Goal: Communication & Community: Answer question/provide support

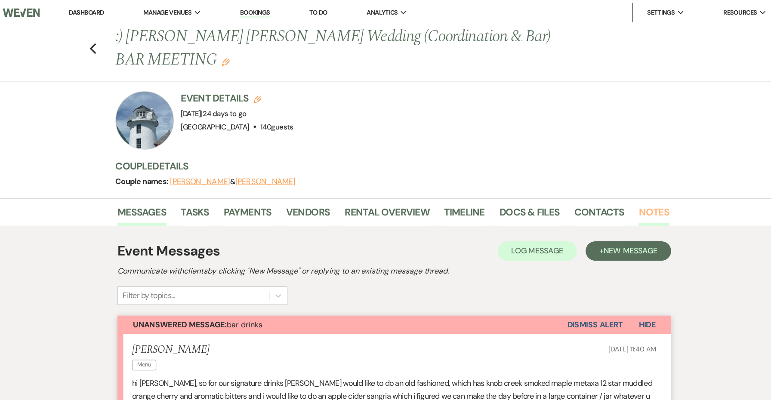
click at [602, 194] on link "Notes" at bounding box center [615, 190] width 27 height 19
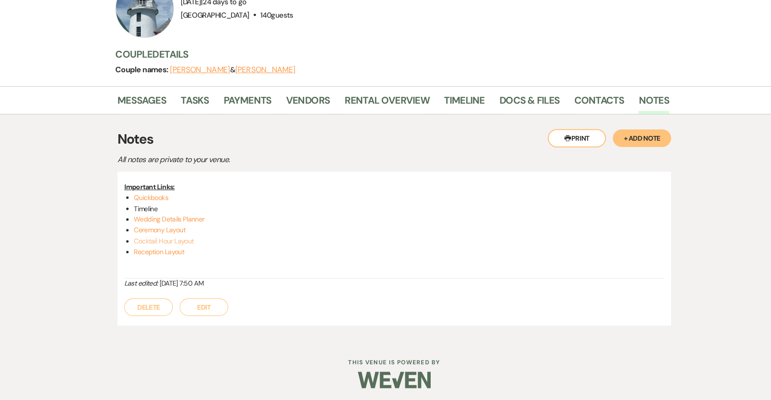
scroll to position [53, 0]
click at [171, 236] on link "Wedding Details Planner" at bounding box center [186, 240] width 62 height 8
click at [157, 246] on link "Ceremony Layout" at bounding box center [178, 250] width 46 height 8
click at [155, 256] on link "Cocktail Hour Layout" at bounding box center [181, 260] width 53 height 8
click at [155, 265] on link "Reception Layout" at bounding box center [177, 269] width 44 height 8
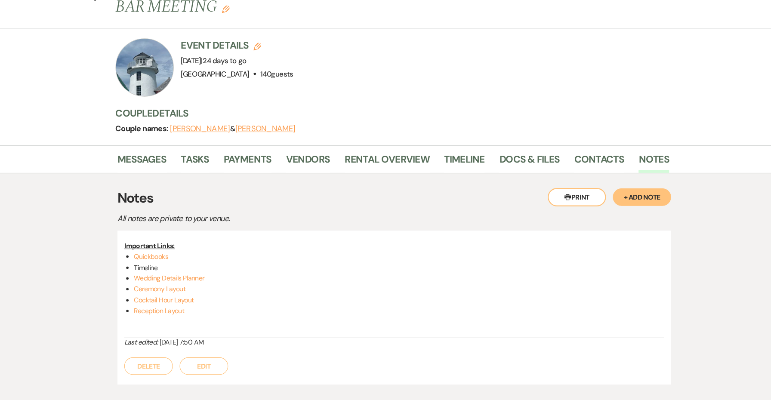
scroll to position [45, 0]
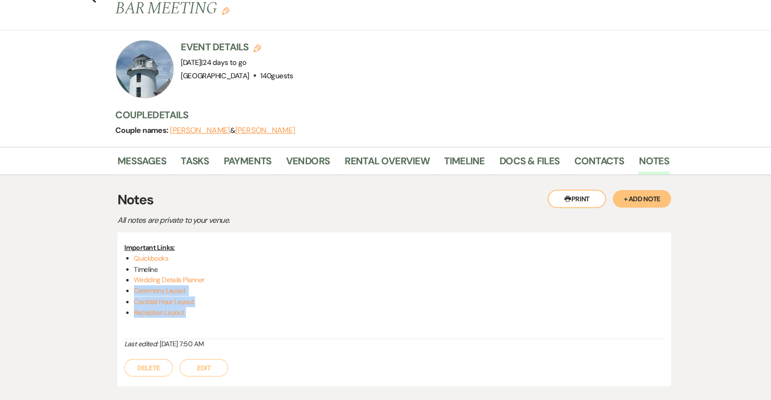
drag, startPoint x: 178, startPoint y: 279, endPoint x: 110, endPoint y: 257, distance: 70.9
click at [146, 257] on div "Important Links: Quickbooks Timeline Wedding Details Planner Ceremony Layout Co…" at bounding box center [385, 258] width 478 height 86
copy ul "Ceremony Layout Cocktail Hour Layout Reception Layout"
click at [165, 250] on link "Wedding Details Planner" at bounding box center [186, 248] width 62 height 8
click at [274, 216] on p "Important Links:" at bounding box center [385, 219] width 478 height 9
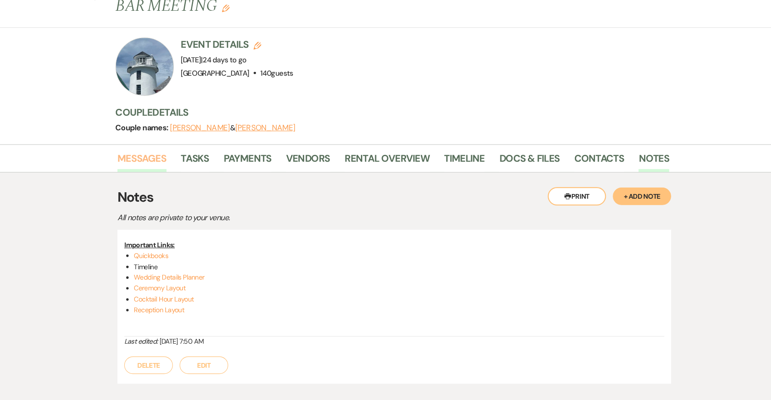
click at [140, 142] on link "Messages" at bounding box center [161, 145] width 43 height 19
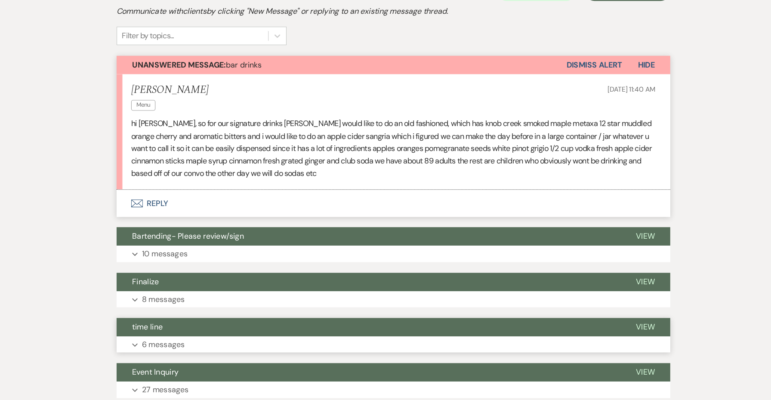
scroll to position [75, 0]
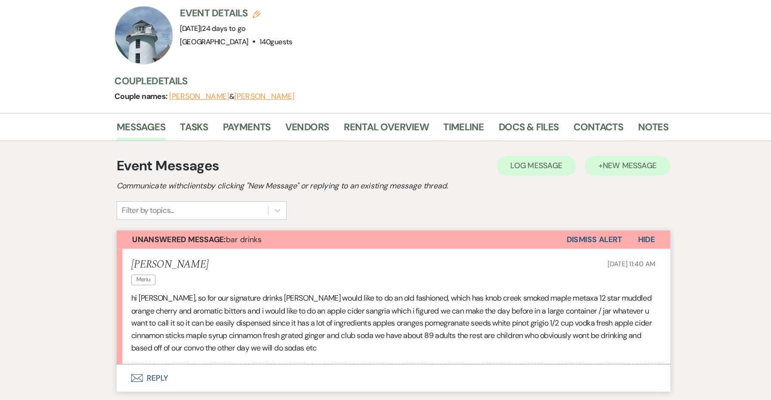
click at [555, 151] on button "+ New Message" at bounding box center [593, 147] width 76 height 17
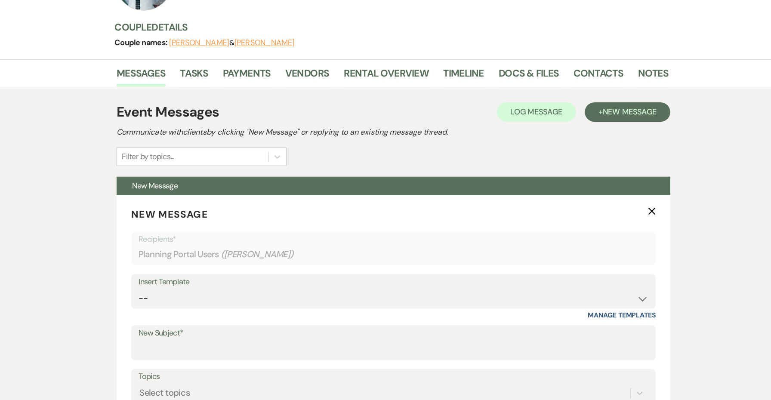
scroll to position [164, 0]
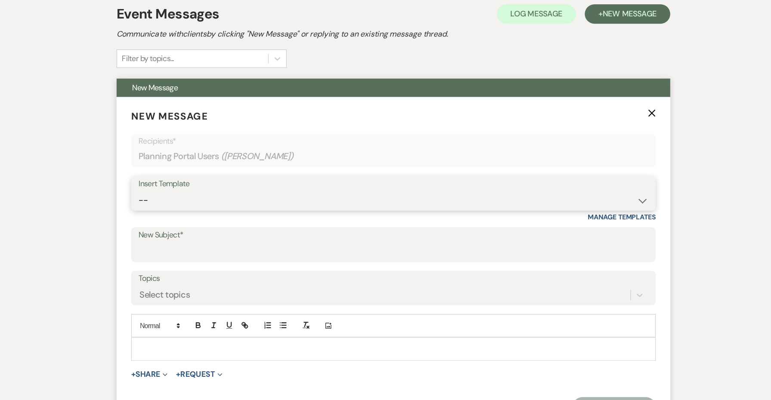
select select "6125"
type input "Wedding Details Planner & Coordination Meeting"
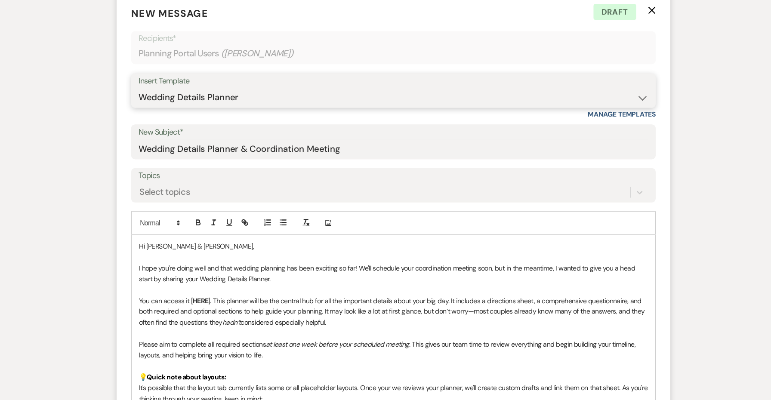
scroll to position [294, 0]
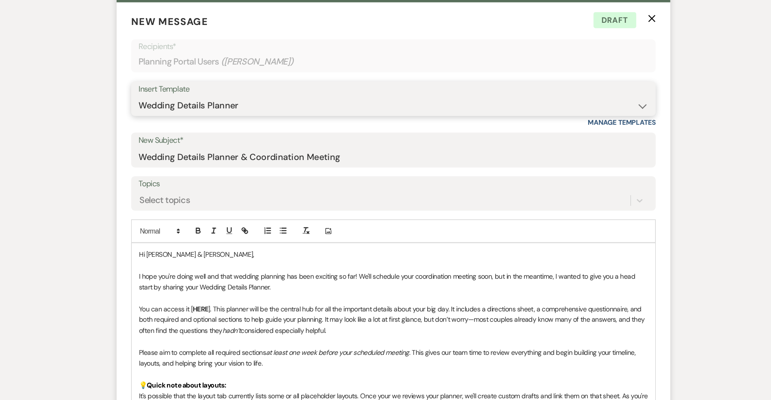
select select "2208"
type input "Let's Chat!"
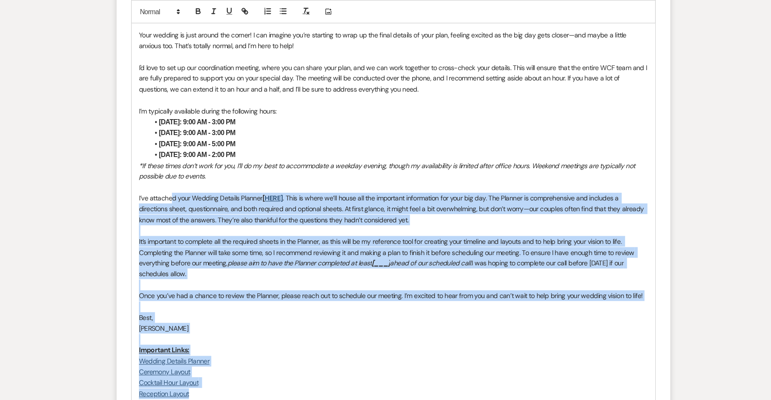
scroll to position [406, 0]
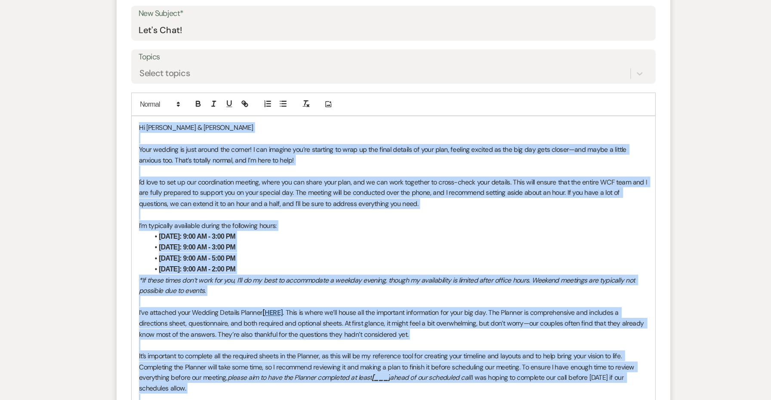
drag, startPoint x: 206, startPoint y: 187, endPoint x: 123, endPoint y: 110, distance: 112.3
click at [154, 110] on div "Hi Michael & Sabrina Your wedding is just around the corner! I can imagine you’…" at bounding box center [386, 281] width 464 height 357
copy div "Hi Michael & Sabrina Your wedding is just around the corner! I can imagine you’…"
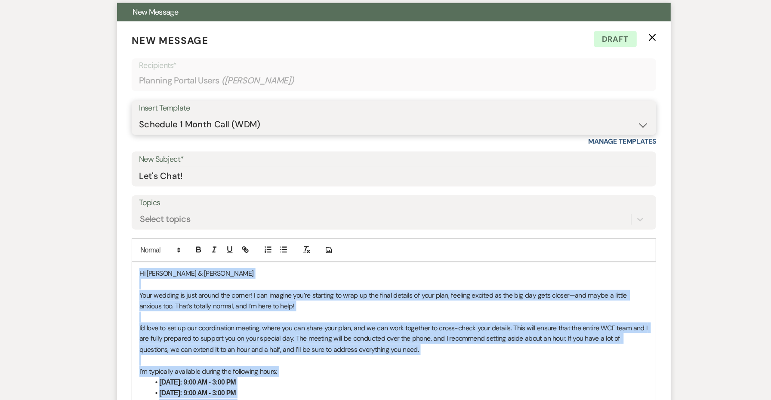
scroll to position [264, 0]
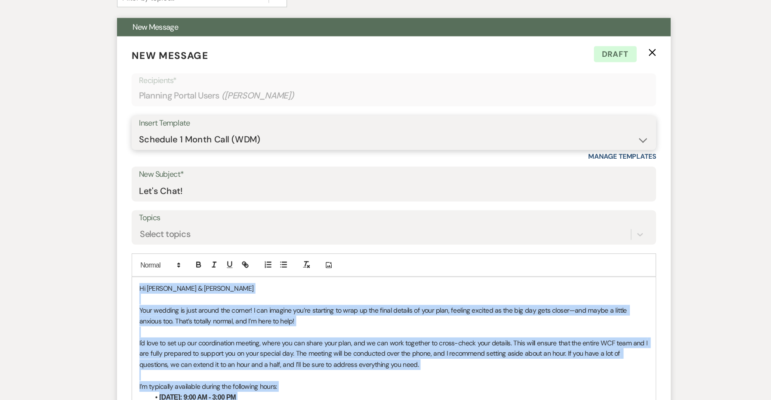
select select "6125"
type input "Wedding Details Planner & Coordination Meeting"
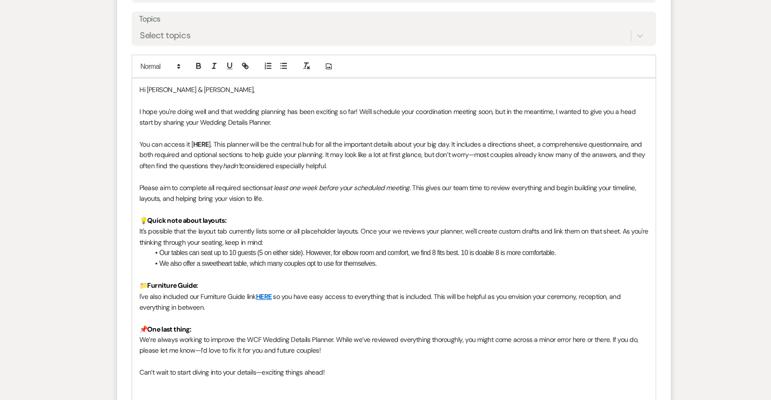
scroll to position [438, 0]
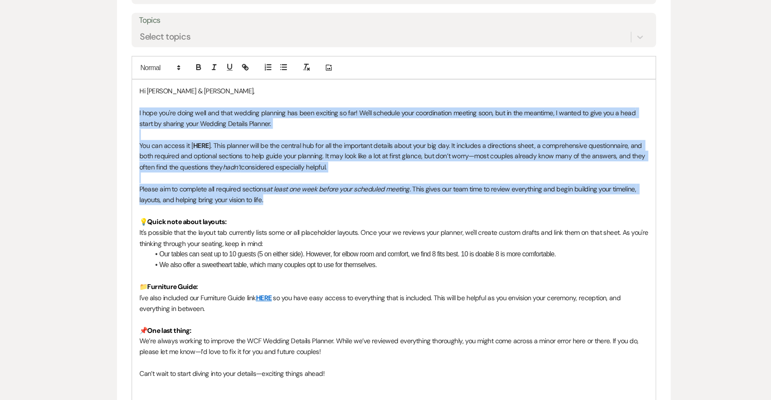
drag, startPoint x: 247, startPoint y: 173, endPoint x: 99, endPoint y: 96, distance: 166.3
click at [99, 96] on div "Messages Tasks Payments Vendors Rental Overview Timeline Docs & Files Contacts …" at bounding box center [385, 371] width 771 height 1267
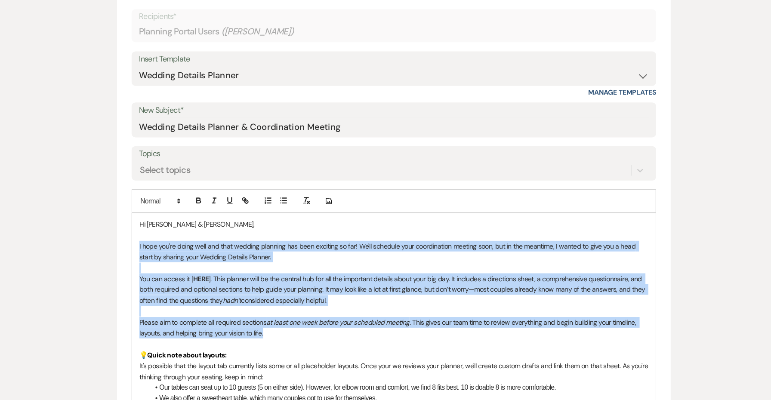
scroll to position [317, 0]
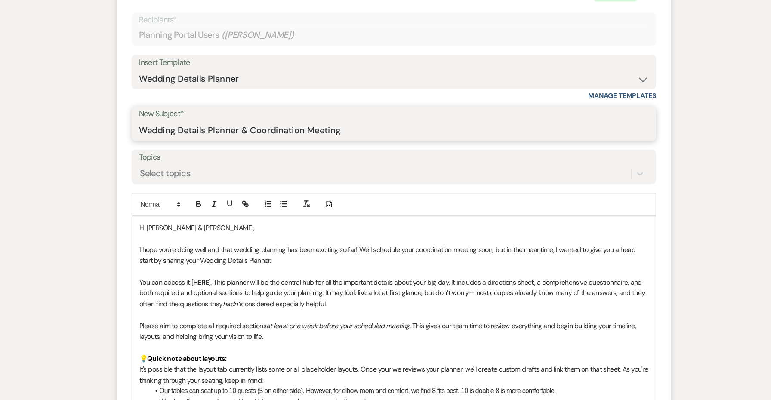
click at [170, 110] on input "Wedding Details Planner & Coordination Meeting" at bounding box center [386, 115] width 452 height 17
select select "2208"
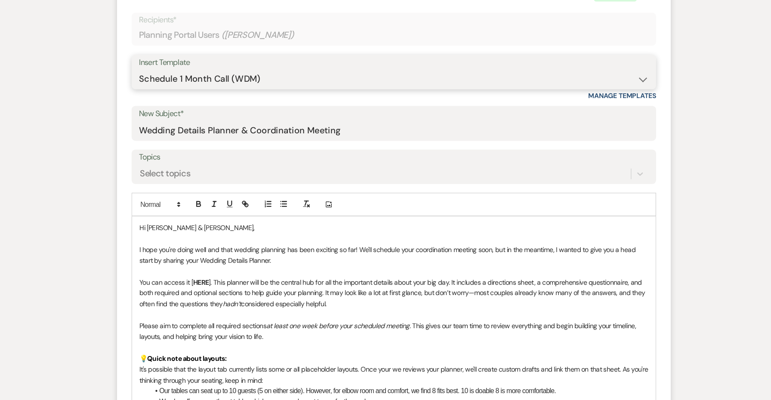
type input "Let's Chat!"
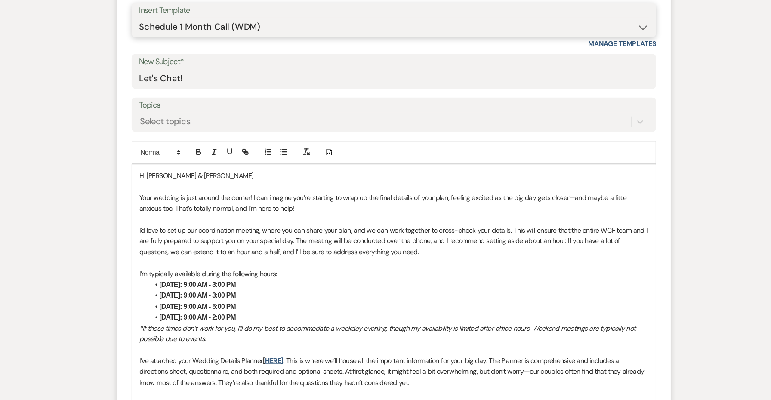
scroll to position [325, 0]
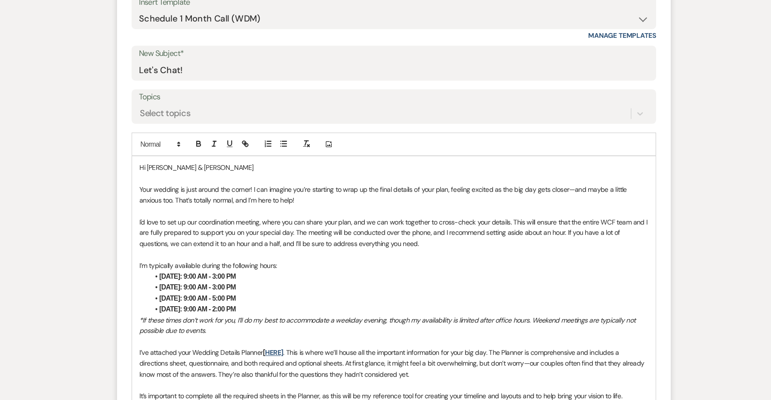
click at [194, 287] on strong "Monday: 9:00 AM - 3:00 PM" at bounding box center [212, 290] width 68 height 7
click at [203, 306] on strong "Wednesday: 9:00 AM - 5:00 PM" at bounding box center [212, 309] width 68 height 7
click at [178, 316] on strong "Thursday: 9:00 AM - 2:00 PM" at bounding box center [212, 319] width 68 height 7
drag, startPoint x: 222, startPoint y: 268, endPoint x: 101, endPoint y: 267, distance: 120.9
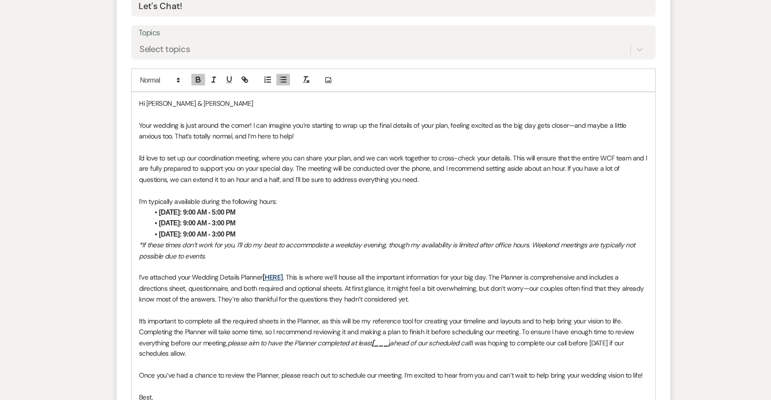
scroll to position [383, 0]
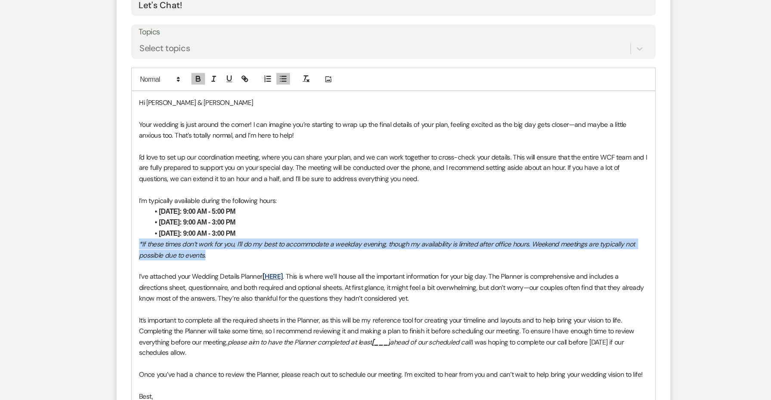
drag, startPoint x: 184, startPoint y: 222, endPoint x: 107, endPoint y: 210, distance: 78.4
click at [140, 210] on form "New Message X Draft Recipients* Planning Portal Users ( Sabrina Fiorito ) Inser…" at bounding box center [385, 223] width 490 height 621
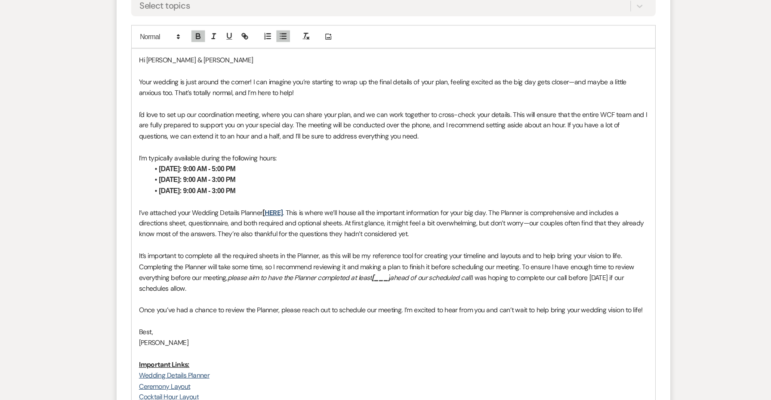
scroll to position [421, 0]
click at [367, 287] on em "[___]" at bounding box center [375, 291] width 16 height 8
drag, startPoint x: 250, startPoint y: 184, endPoint x: 236, endPoint y: 184, distance: 14.6
click at [271, 229] on u "HERE]" at bounding box center [279, 233] width 16 height 8
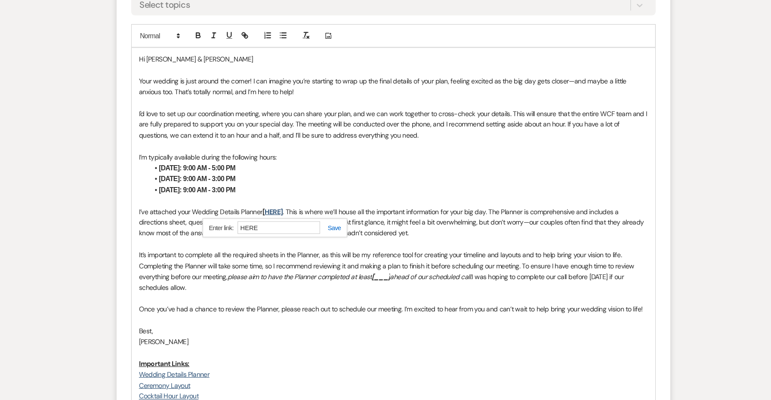
paste input "https://docs.google.com/spreadsheets/d/1h0tQEyAhLwYrRPy2P11_jz8zdYXj_Ebx7J6e0Pg…"
click at [321, 244] on link at bounding box center [330, 247] width 18 height 6
click at [322, 228] on p "I’ve attached your Wedding Details Planner [ HERE ] . This is where we’ll house…" at bounding box center [385, 242] width 451 height 29
click at [238, 287] on em "please aim to have the Planner completed at least" at bounding box center [302, 291] width 128 height 8
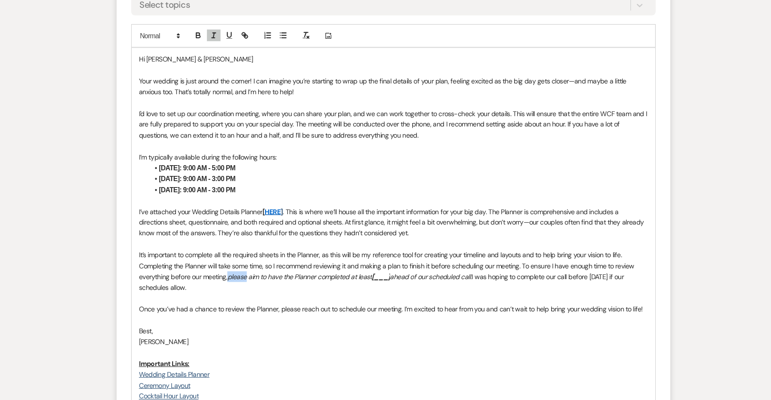
drag, startPoint x: 421, startPoint y: 239, endPoint x: 203, endPoint y: 238, distance: 218.1
click at [203, 267] on p "It’s important to complete all the required sheets in the Planner, as this will…" at bounding box center [385, 286] width 451 height 39
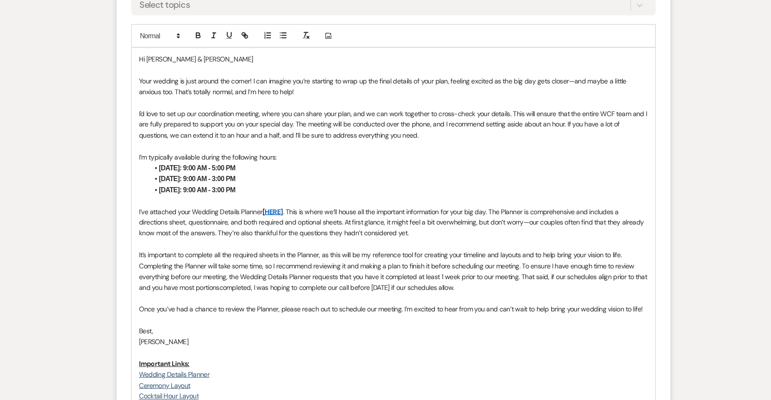
drag, startPoint x: 226, startPoint y: 252, endPoint x: 160, endPoint y: 249, distance: 65.9
click at [160, 267] on p "It’s important to complete all the required sheets in the Planner, as this will…" at bounding box center [385, 286] width 451 height 39
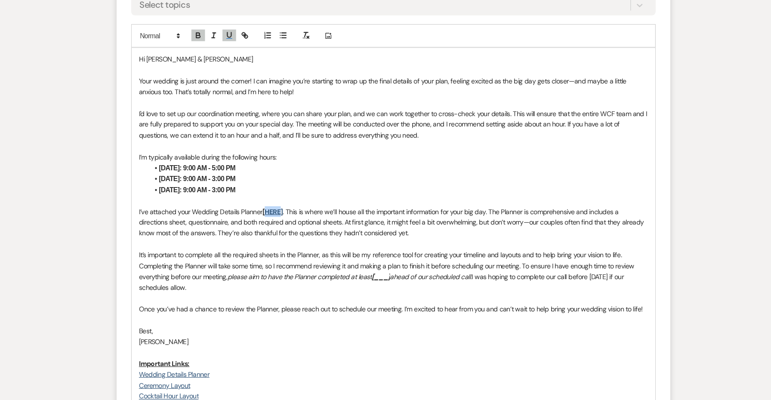
drag, startPoint x: 250, startPoint y: 182, endPoint x: 236, endPoint y: 182, distance: 14.2
click at [271, 229] on u "HERE]" at bounding box center [279, 233] width 16 height 8
paste input "https://docs.google.com/spreadsheets/d/1h0tQEyAhLwYrRPy2P11_jz8zdYXj_Ebx7J6e0Pg…"
type input "https://docs.google.com/spreadsheets/d/1h0tQEyAhLwYrRPy2P11_jz8zdYXj_Ebx7J6e0Pg…"
click at [351, 229] on span ". This is where we’ll house all the important information for your big day. The…" at bounding box center [384, 242] width 449 height 27
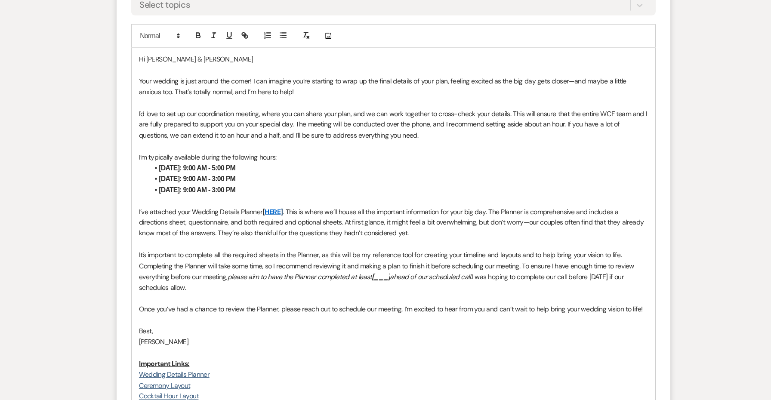
click at [367, 287] on em "[___]" at bounding box center [375, 291] width 16 height 8
click at [427, 287] on span "I was hoping to complete our call before August 1st if our schedules allow." at bounding box center [378, 295] width 436 height 17
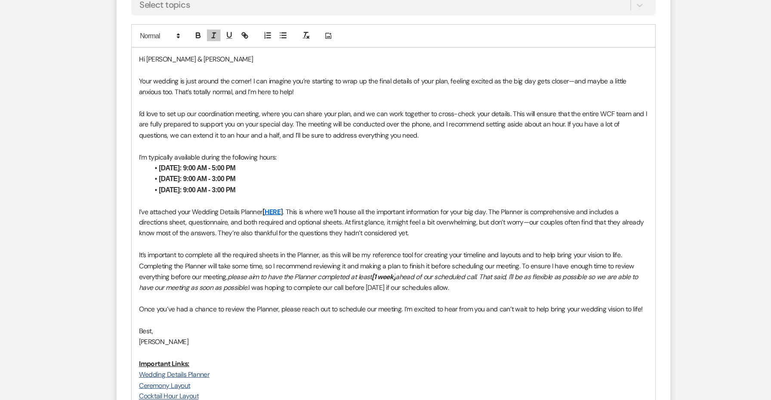
drag, startPoint x: 440, startPoint y: 251, endPoint x: 220, endPoint y: 249, distance: 219.4
click at [220, 267] on p "It’s important to complete all the required sheets in the Planner, as this will…" at bounding box center [385, 286] width 451 height 39
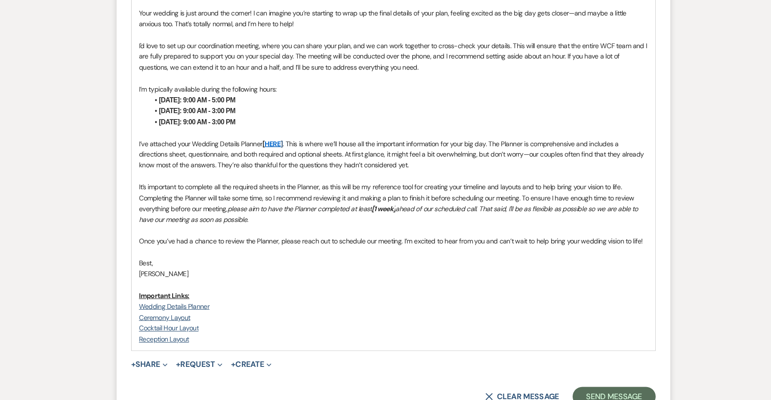
scroll to position [539, 0]
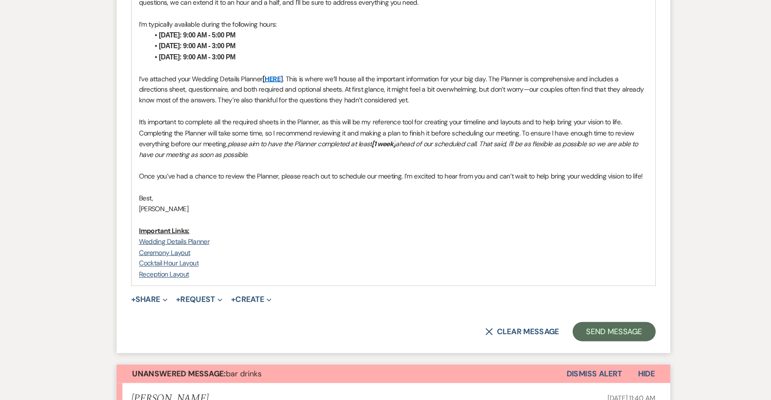
click at [245, 198] on span "Once you’ve had a chance to review the Planner, please reach out to schedule ou…" at bounding box center [383, 202] width 446 height 8
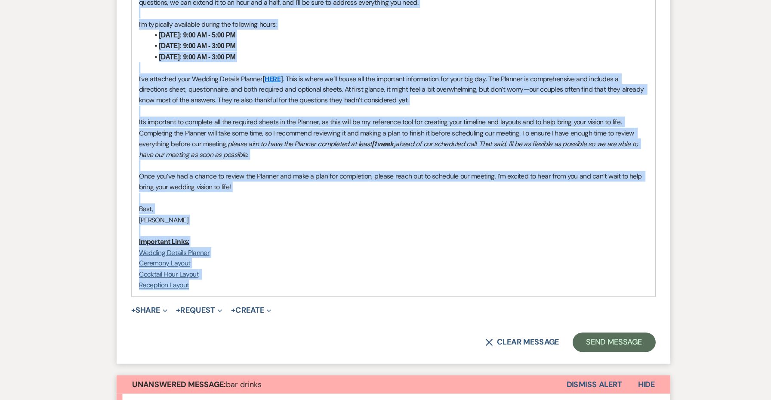
copy div "Hi Michael & Sabrina Your wedding is just around the corner! I can imagine you’…"
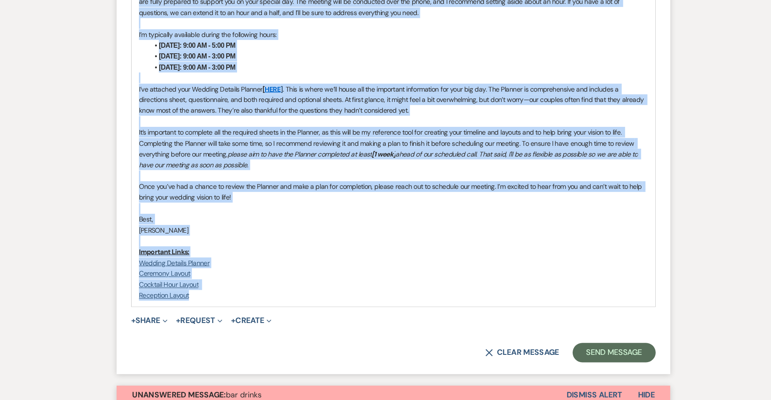
copy div "Hi Michael & Sabrina Your wedding is just around the corner! I can imagine you’…"
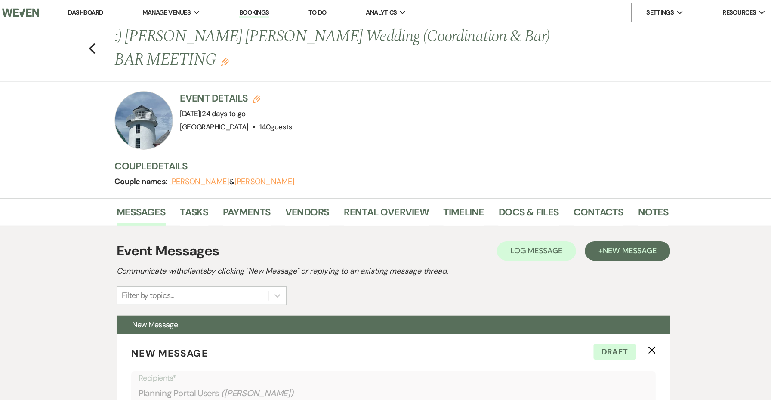
scroll to position [0, 0]
click at [602, 192] on link "Notes" at bounding box center [615, 190] width 27 height 19
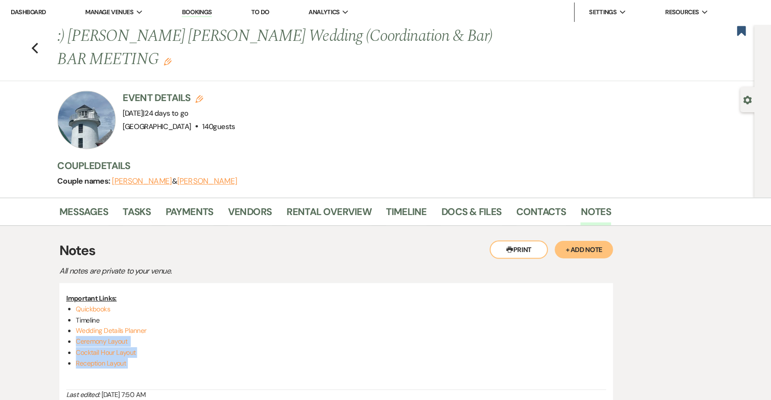
drag, startPoint x: 124, startPoint y: 323, endPoint x: 40, endPoint y: 299, distance: 87.2
click at [40, 299] on div "Messages Tasks Payments Vendors Rental Overview Timeline Docs & Files Contacts …" at bounding box center [385, 288] width 771 height 225
copy ul "Ceremony Layout Cocktail Hour Layout Reception Layout"
click at [155, 322] on li "Reception Layout" at bounding box center [390, 321] width 470 height 9
drag, startPoint x: 135, startPoint y: 323, endPoint x: 41, endPoint y: 287, distance: 100.4
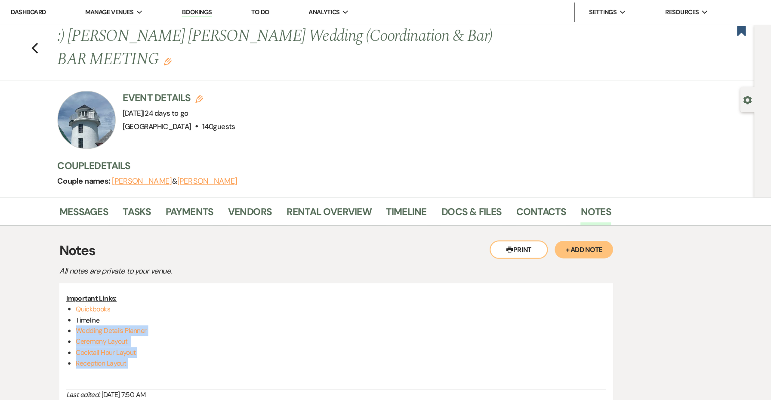
click at [41, 287] on div "Messages Tasks Payments Vendors Rental Overview Timeline Docs & Files Contacts …" at bounding box center [385, 288] width 771 height 225
copy ul "Wedding Details Planner Ceremony Layout Cocktail Hour Layout Reception Layout"
click at [140, 186] on link "Messages" at bounding box center [161, 190] width 43 height 19
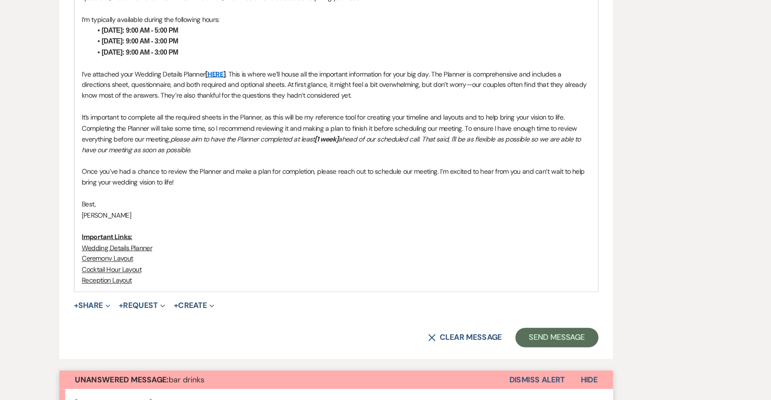
scroll to position [606, 0]
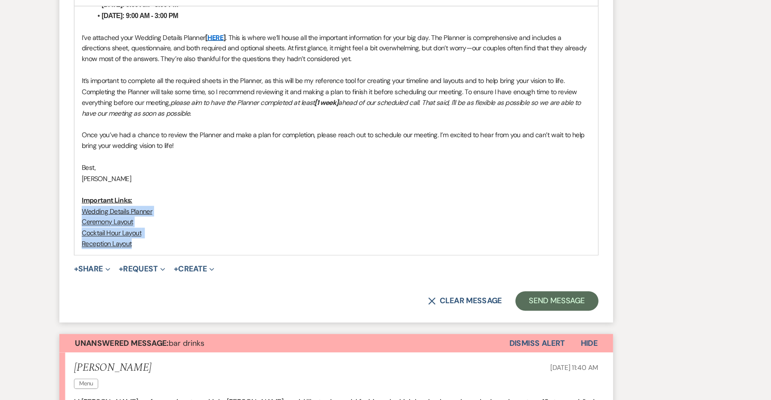
drag, startPoint x: 124, startPoint y: 210, endPoint x: 53, endPoint y: 178, distance: 78.4
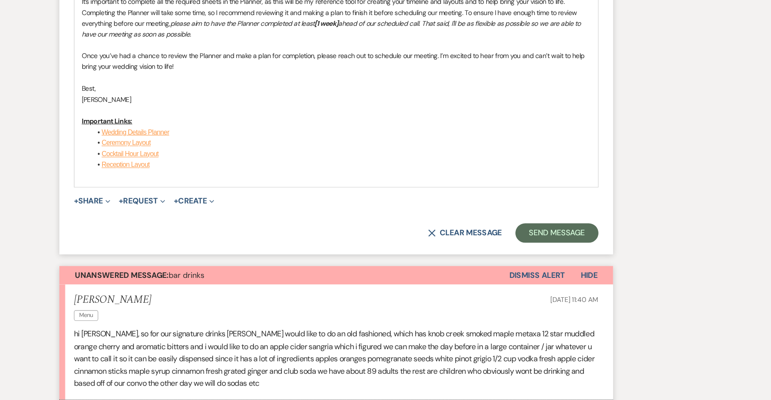
scroll to position [689, 0]
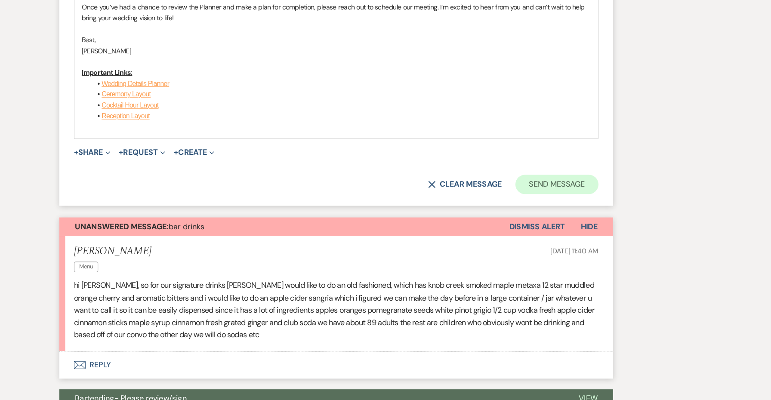
click at [544, 200] on button "Send Message" at bounding box center [581, 208] width 74 height 17
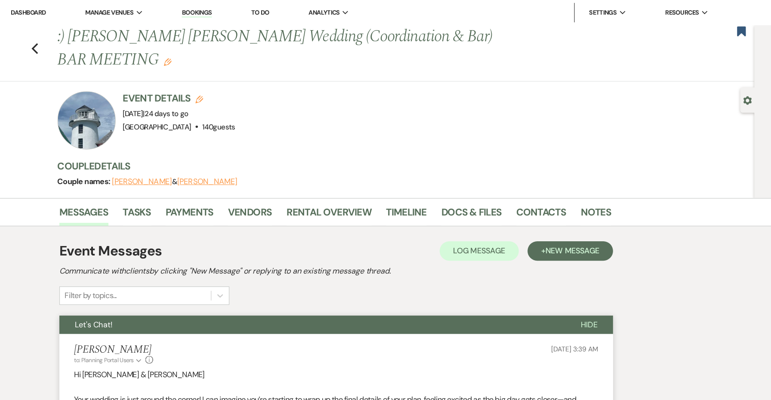
scroll to position [0, 0]
click at [233, 56] on icon "Edit" at bounding box center [236, 55] width 7 height 7
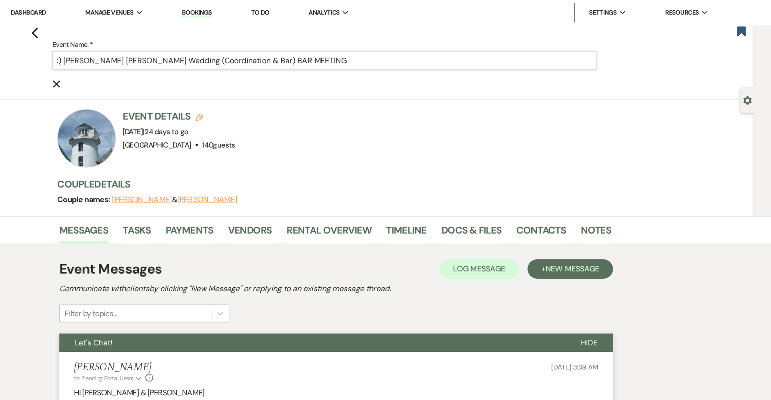
drag, startPoint x: 314, startPoint y: 55, endPoint x: 254, endPoint y: 53, distance: 59.8
click at [254, 53] on input ":) Sabrina Fiorito Michael Wallin's Wedding (Coordination & Bar) BAR MEETING" at bounding box center [375, 53] width 482 height 17
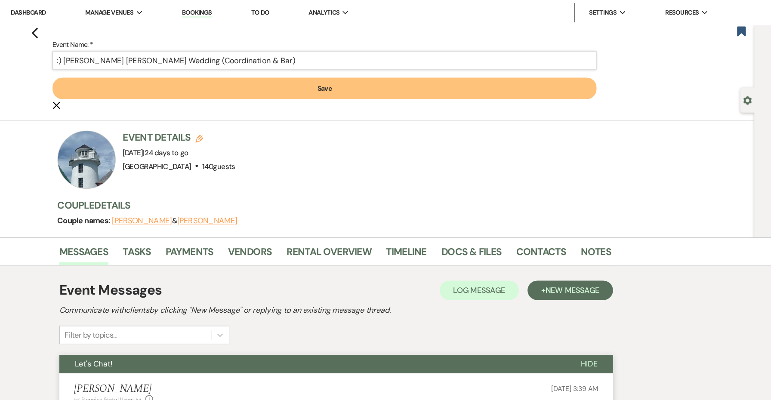
type input ":) Sabrina Fiorito Michael Wallin's Wedding (Coordination & Bar)"
click at [210, 82] on button "Save" at bounding box center [375, 78] width 482 height 19
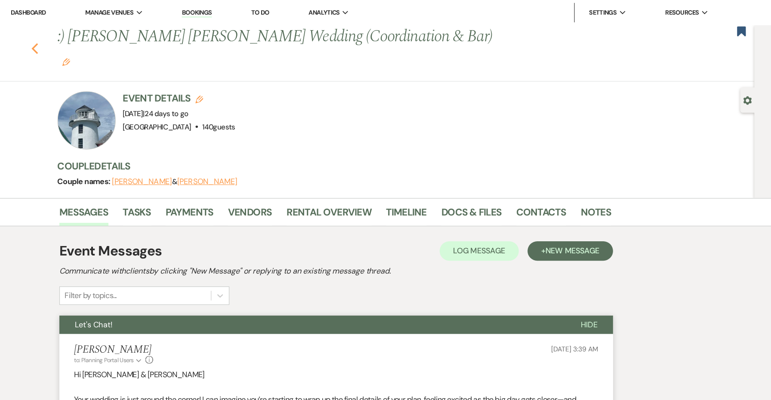
click at [116, 38] on use "button" at bounding box center [119, 42] width 6 height 9
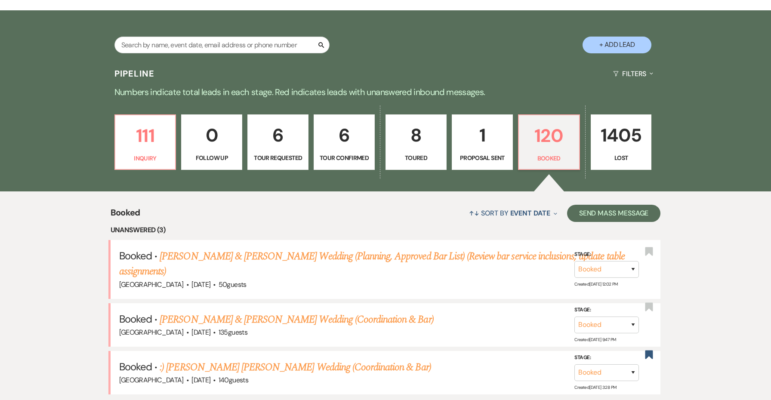
scroll to position [152, 0]
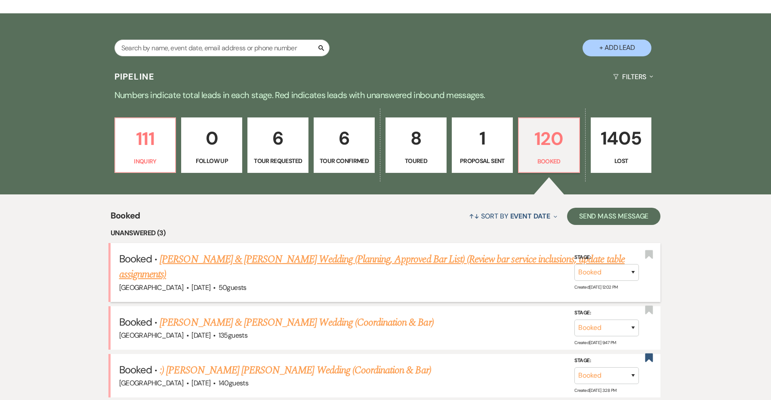
click at [313, 254] on link "Margaret Potts & Nicholas Lubrico's Wedding (Planning, Approved Bar List) (Revi…" at bounding box center [372, 267] width 506 height 31
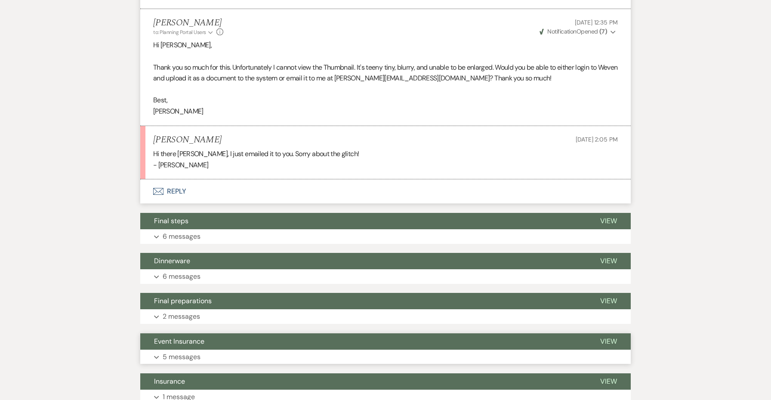
scroll to position [678, 0]
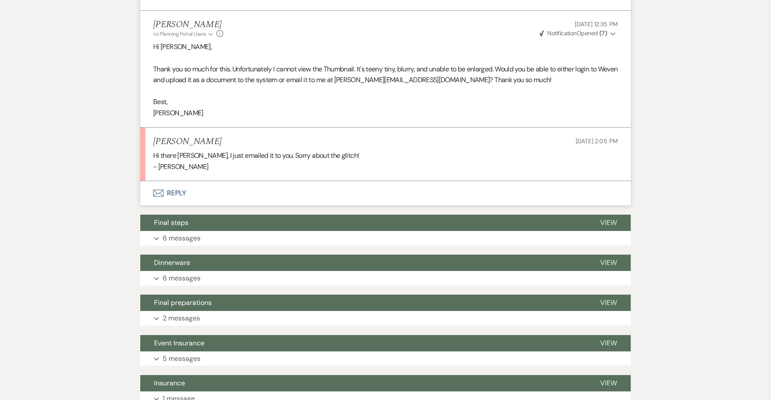
click at [5, 145] on div "Messages Tasks Payments Vendors Rental Overview Timeline Docs & Files Contacts …" at bounding box center [385, 328] width 771 height 1624
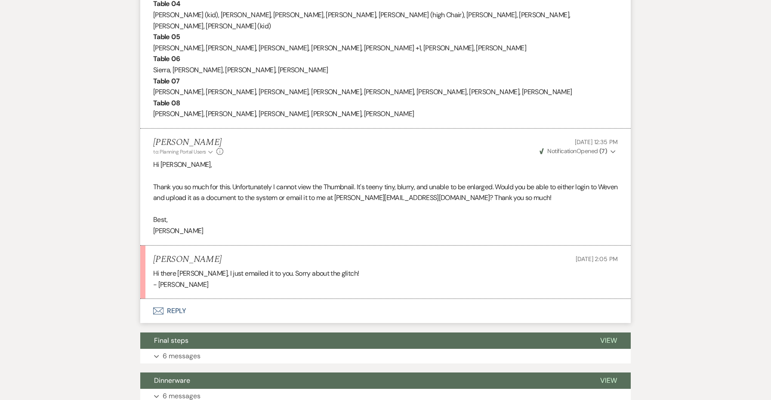
scroll to position [664, 0]
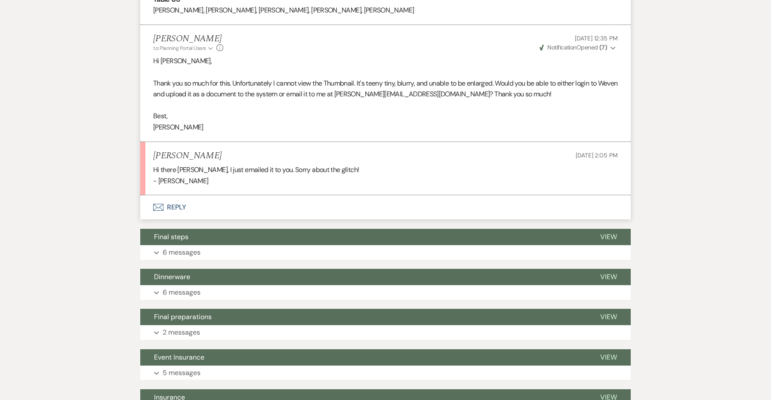
click at [172, 195] on button "Envelope Reply" at bounding box center [385, 207] width 490 height 24
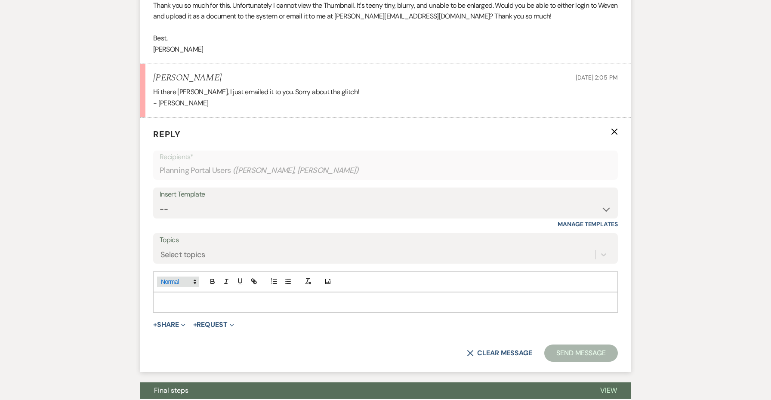
scroll to position [747, 0]
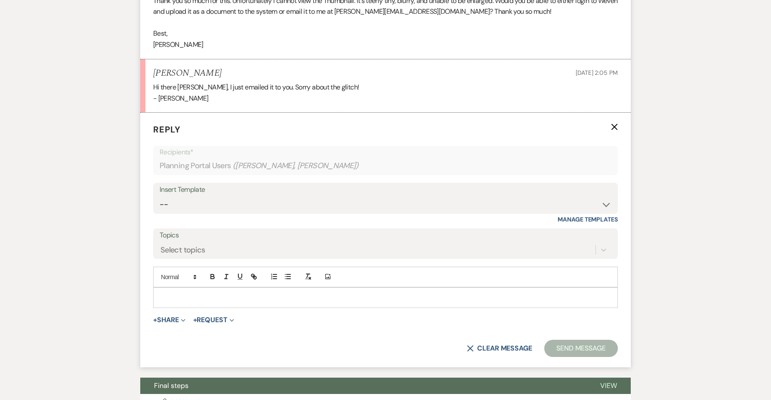
click at [185, 293] on p at bounding box center [385, 297] width 451 height 9
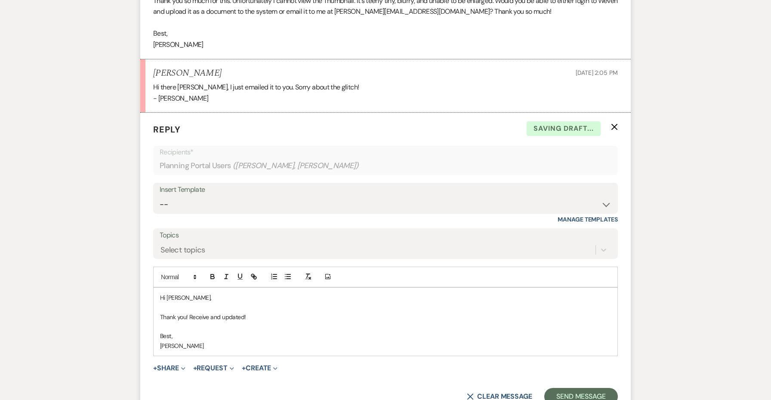
click at [209, 312] on p "Thank you! Receive and updated!" at bounding box center [385, 316] width 451 height 9
click at [446, 313] on div "Hi Margaret, Thank you! Received and updated! Best, Jessie" at bounding box center [386, 322] width 464 height 68
click at [569, 388] on button "Send Message" at bounding box center [581, 396] width 74 height 17
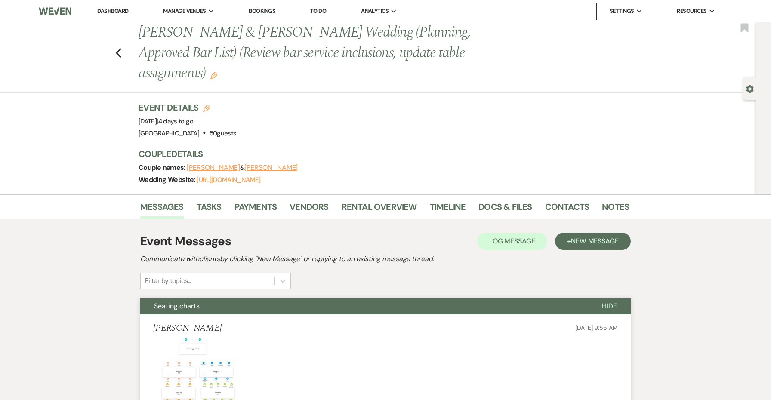
scroll to position [0, 0]
click at [217, 72] on use "button" at bounding box center [213, 75] width 7 height 7
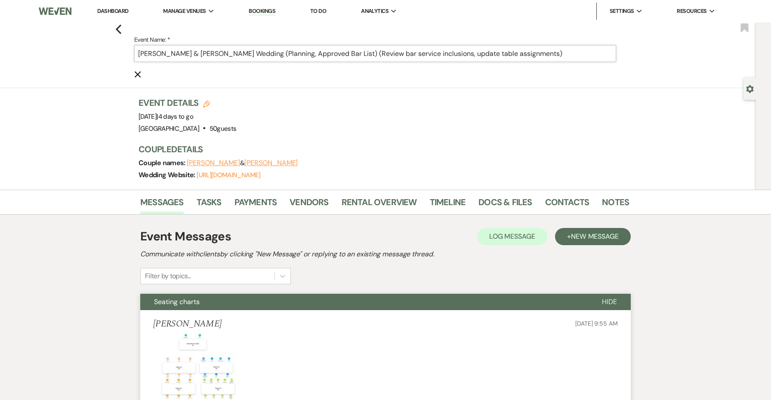
drag, startPoint x: 558, startPoint y: 53, endPoint x: 472, endPoint y: 53, distance: 86.0
click at [472, 53] on input "Margaret Potts & Nicholas Lubrico's Wedding (Planning, Approved Bar List) (Revi…" at bounding box center [375, 53] width 482 height 17
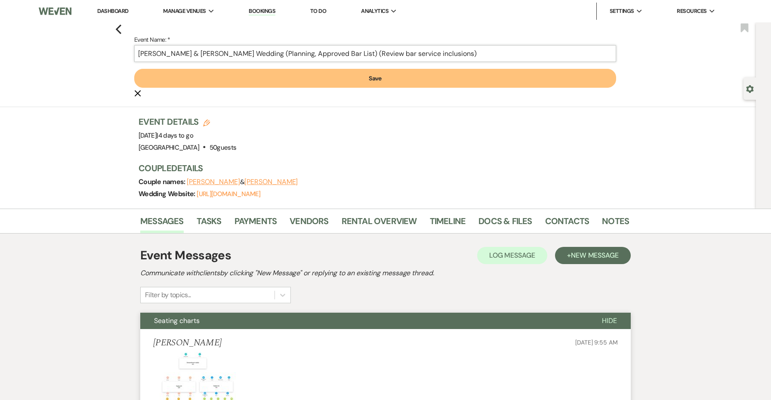
type input "Margaret Potts & Nicholas Lubrico's Wedding (Planning, Approved Bar List) (Revi…"
click at [495, 79] on button "Save" at bounding box center [375, 78] width 482 height 19
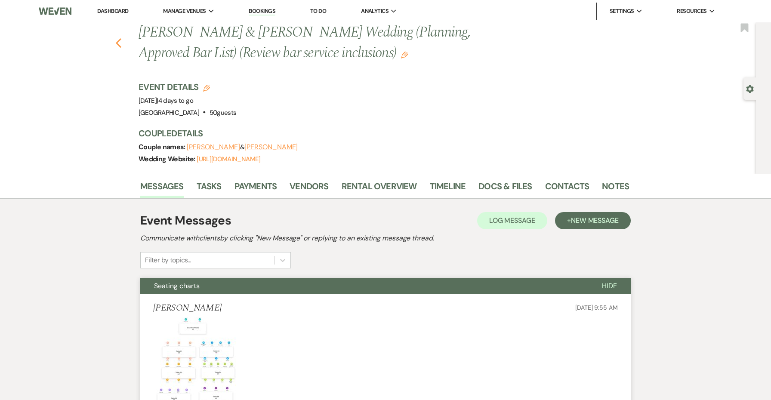
click at [117, 46] on icon "Previous" at bounding box center [118, 43] width 6 height 10
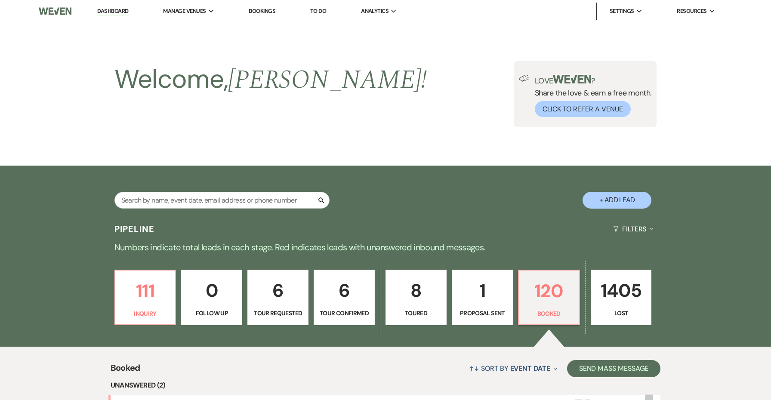
scroll to position [152, 0]
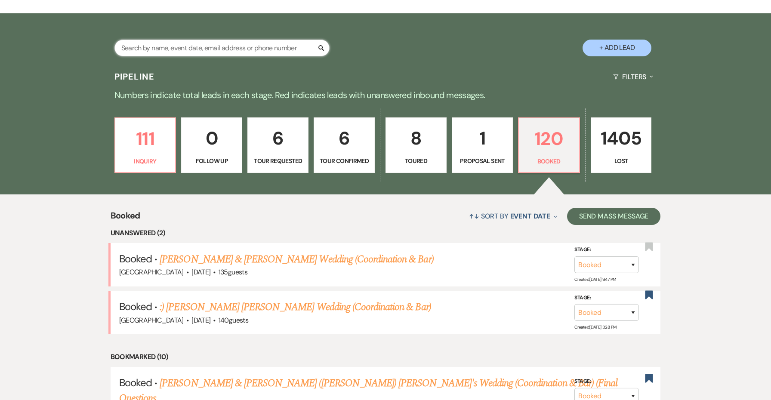
click at [216, 47] on input "text" at bounding box center [221, 48] width 215 height 17
click at [225, 49] on input "text" at bounding box center [221, 48] width 215 height 17
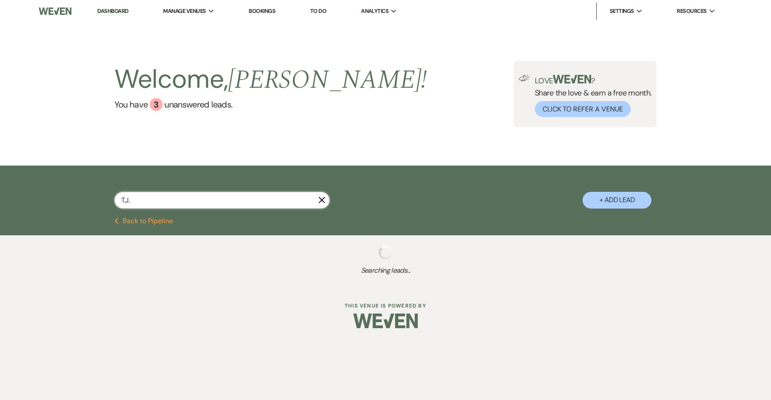
type input "T.J."
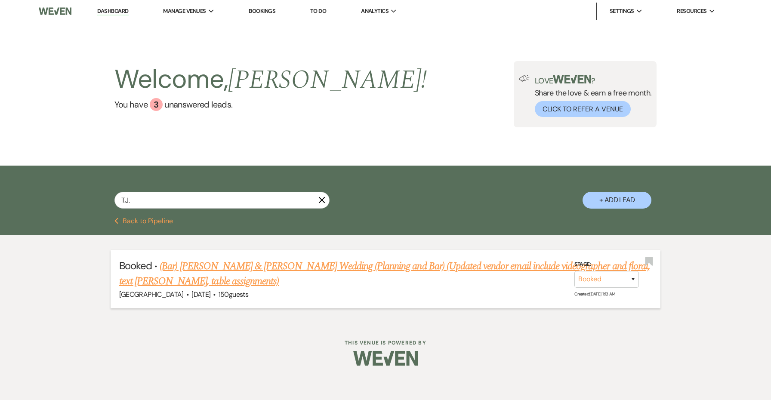
click at [216, 267] on link "(Bar) Tara Doner & T.J. Carguillo's Wedding (Planning and Bar) (Updated vendor …" at bounding box center [384, 274] width 531 height 31
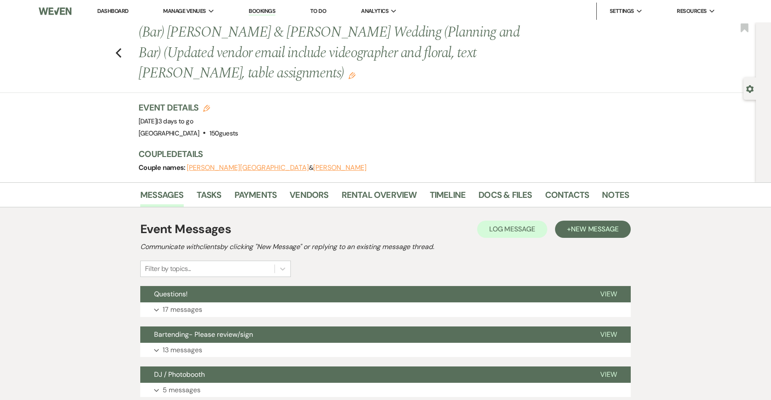
click at [348, 74] on use "button" at bounding box center [351, 75] width 7 height 7
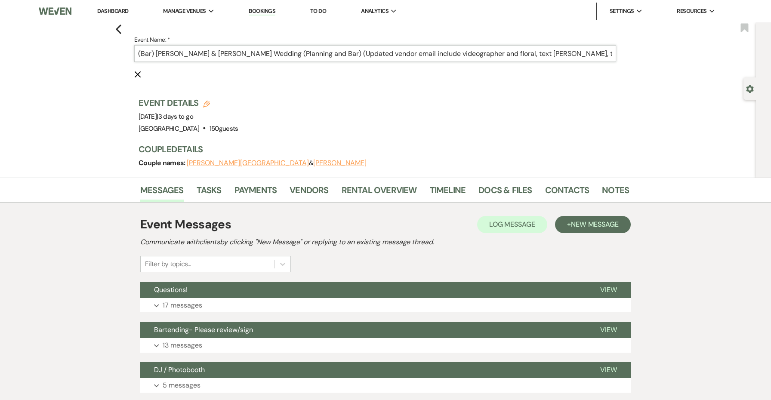
drag, startPoint x: 155, startPoint y: 52, endPoint x: 137, endPoint y: 52, distance: 18.5
click at [137, 52] on input "(Bar) Tara Doner & T.J. Carguillo's Wedding (Planning and Bar) (Updated vendor …" at bounding box center [375, 53] width 482 height 17
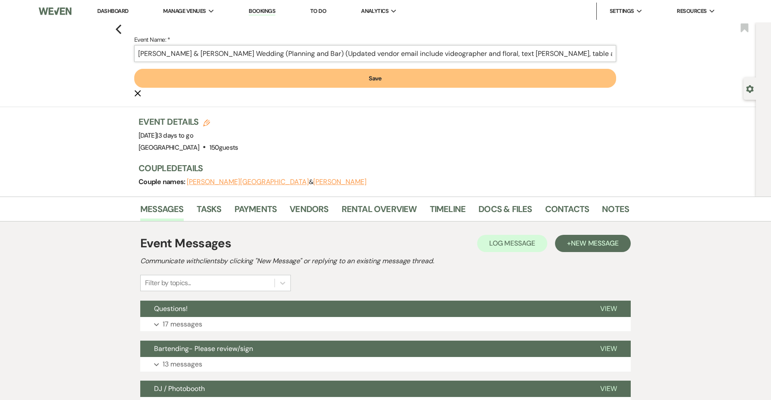
drag, startPoint x: 522, startPoint y: 53, endPoint x: 492, endPoint y: 52, distance: 30.6
click at [492, 52] on input "Tara Doner & T.J. Carguillo's Wedding (Planning and Bar) (Updated vendor email …" at bounding box center [375, 53] width 482 height 17
type input "Tara Doner & T.J. Carguillo's Wedding (Planning and Bar) (Updated vendor email …"
click at [507, 83] on button "Save" at bounding box center [375, 78] width 482 height 19
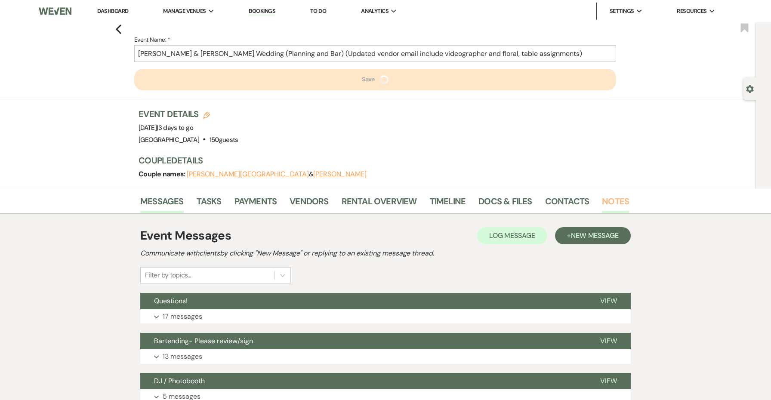
click at [607, 203] on link "Notes" at bounding box center [615, 203] width 27 height 19
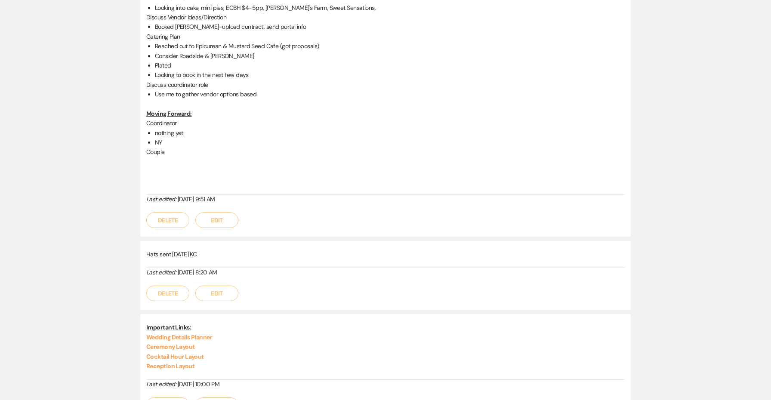
scroll to position [1295, 0]
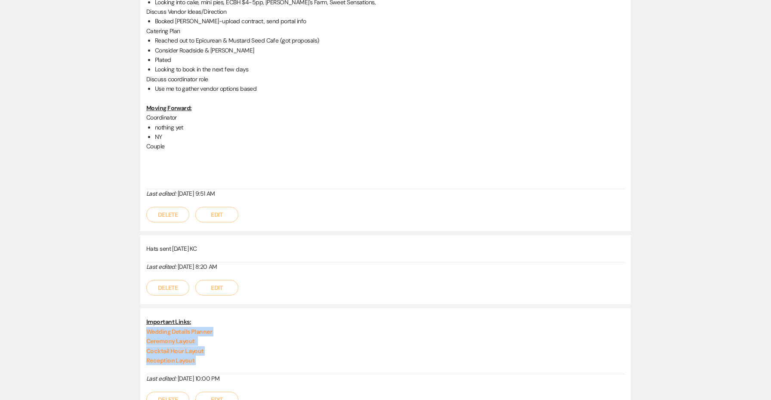
drag, startPoint x: 214, startPoint y: 327, endPoint x: 129, endPoint y: 294, distance: 91.0
copy div "Wedding Details Planner Ceremony Layout Cocktail Hour Layout Reception Layout"
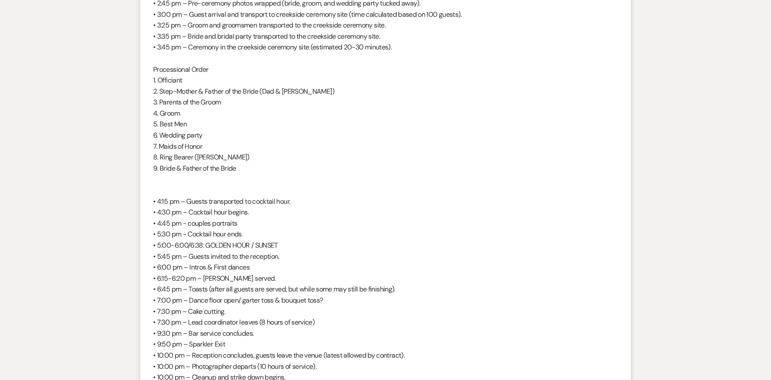
scroll to position [555, 0]
